Goal: Check status

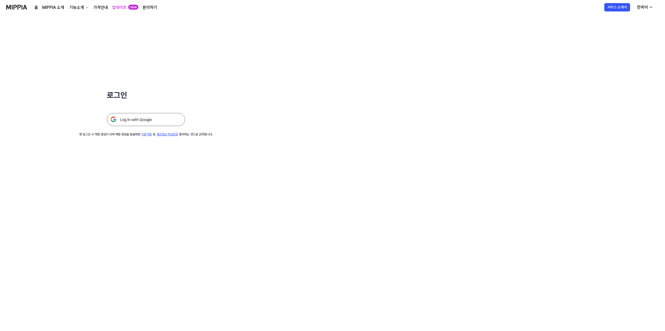
click at [162, 122] on img at bounding box center [146, 119] width 78 height 13
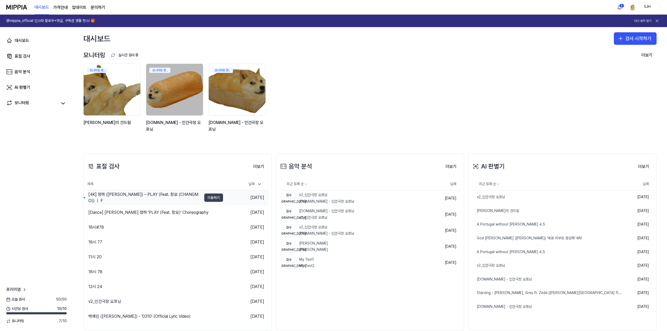
click at [216, 199] on button "이동하기" at bounding box center [213, 198] width 19 height 8
